Goal: Find specific page/section: Find specific page/section

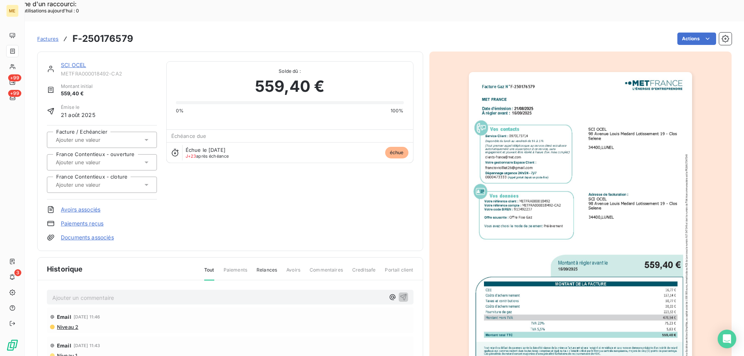
click at [74, 61] on div "SCI OCEL" at bounding box center [109, 65] width 96 height 8
click at [79, 62] on link "SCI OCEL" at bounding box center [73, 65] width 25 height 7
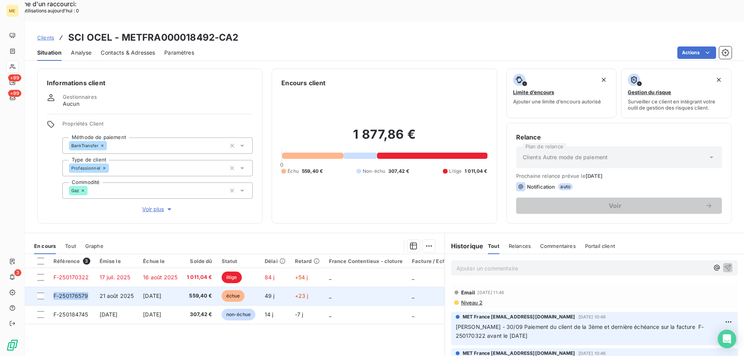
copy span "F-250176579"
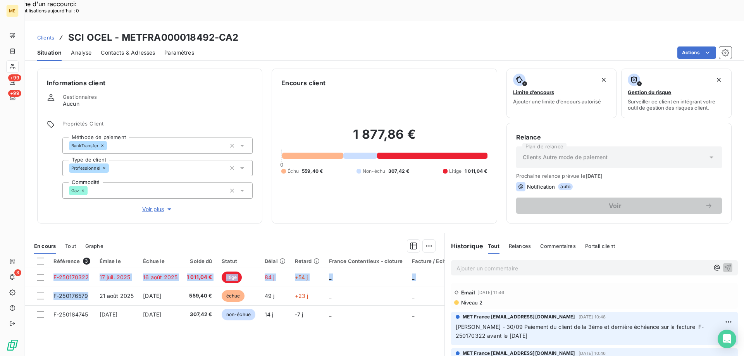
drag, startPoint x: 91, startPoint y: 273, endPoint x: 68, endPoint y: 333, distance: 64.0
click at [64, 333] on div "Référence 3 Émise le Échue le Solde dû Statut Délai Retard France Contentieux -…" at bounding box center [235, 328] width 420 height 149
drag, startPoint x: 227, startPoint y: 318, endPoint x: 243, endPoint y: 309, distance: 19.3
click at [227, 319] on div "Référence 3 Émise le Échue le Solde dû Statut Délai Retard France Contentieux -…" at bounding box center [235, 328] width 420 height 149
click at [702, 146] on div "Clients Autre mode de paiement" at bounding box center [619, 157] width 206 height 22
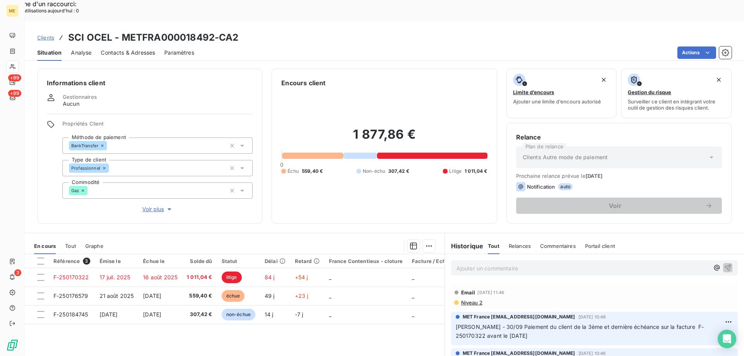
click at [708, 153] on icon at bounding box center [712, 157] width 8 height 8
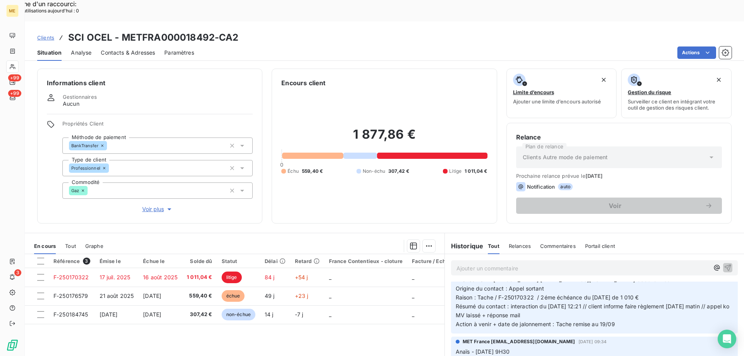
scroll to position [349, 0]
